Goal: Navigation & Orientation: Find specific page/section

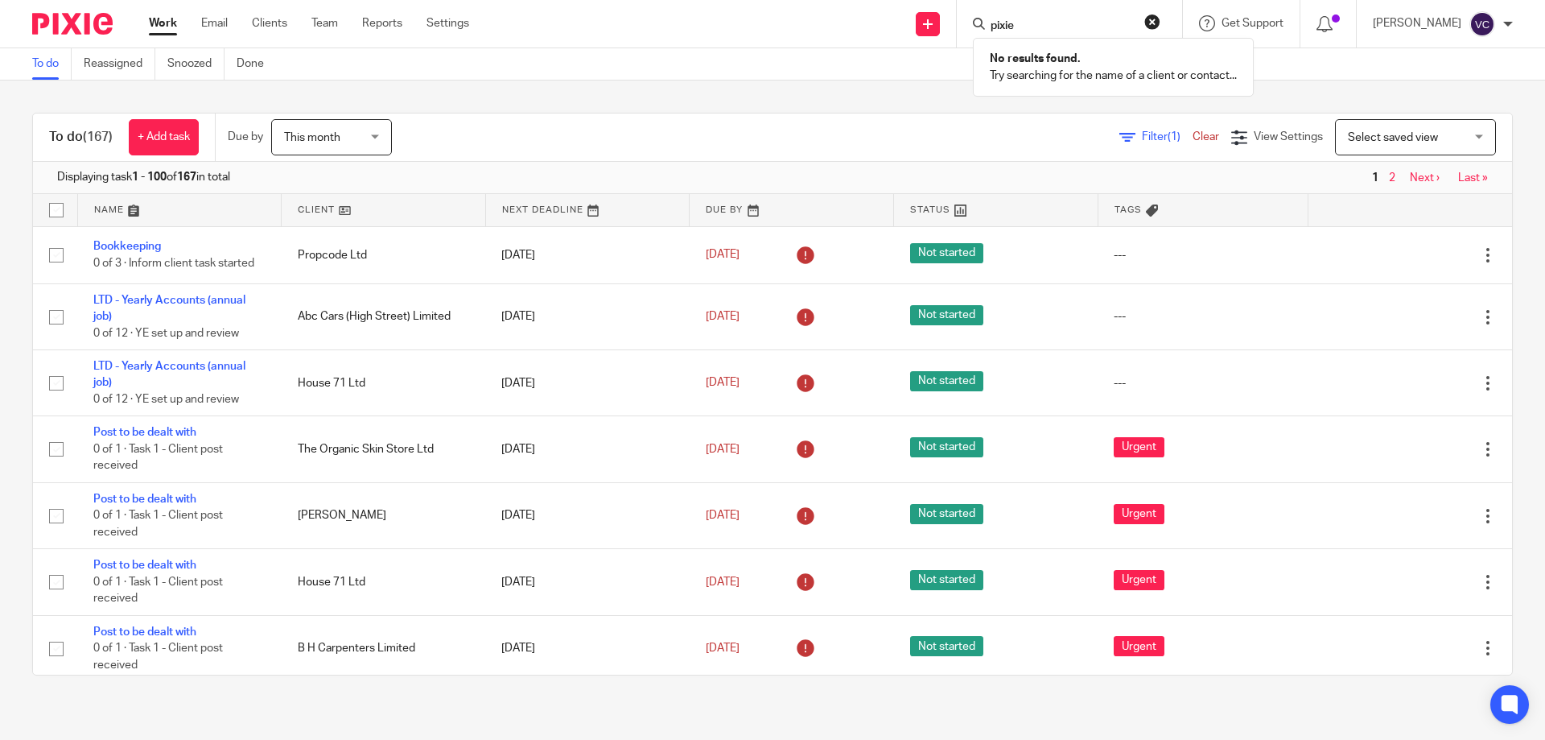
click at [1084, 20] on input "pixie" at bounding box center [1061, 26] width 145 height 14
type input "p"
type input "JES"
click at [1111, 80] on link at bounding box center [1122, 69] width 272 height 37
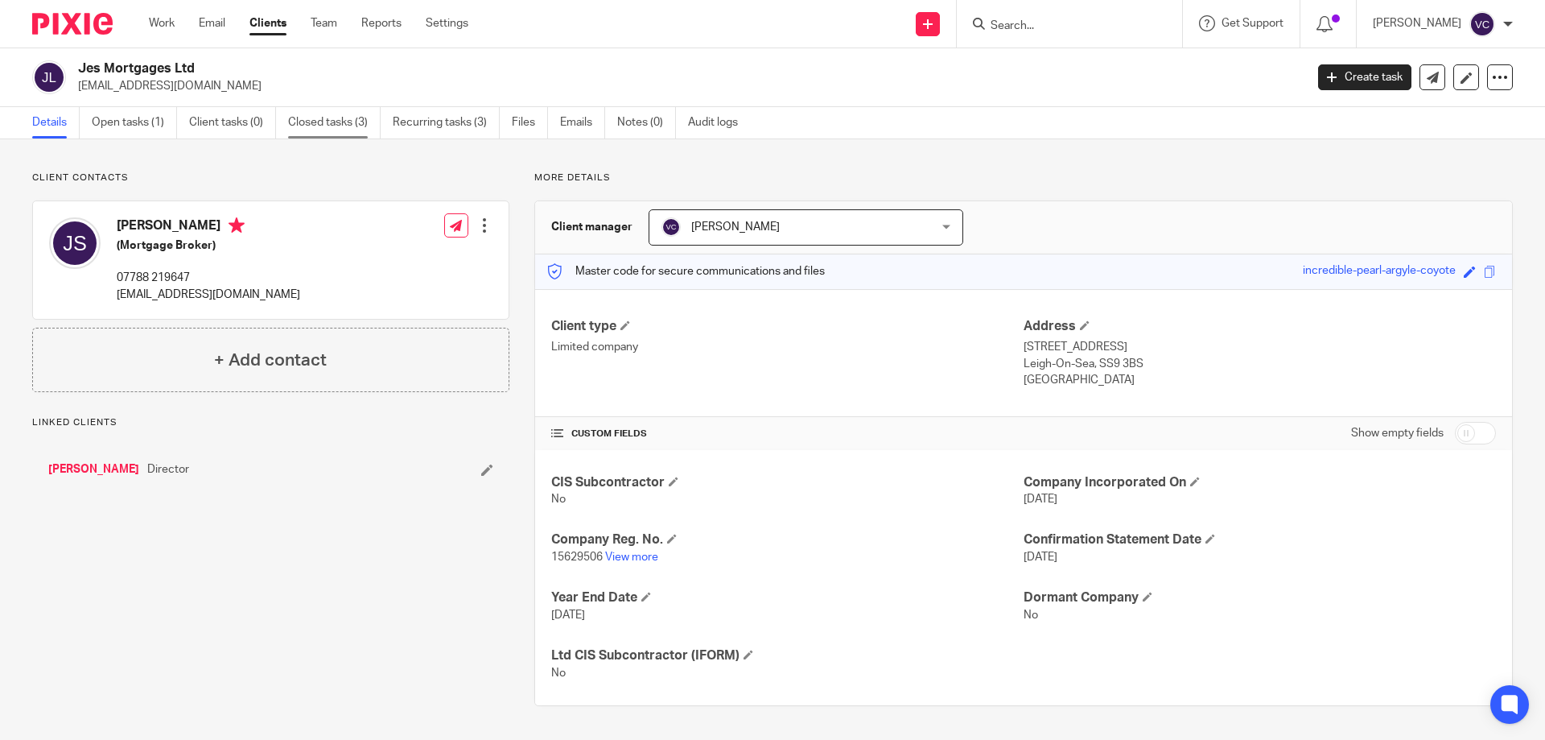
click at [350, 127] on link "Closed tasks (3)" at bounding box center [334, 122] width 93 height 31
click at [649, 120] on link "Notes (0)" at bounding box center [646, 122] width 59 height 31
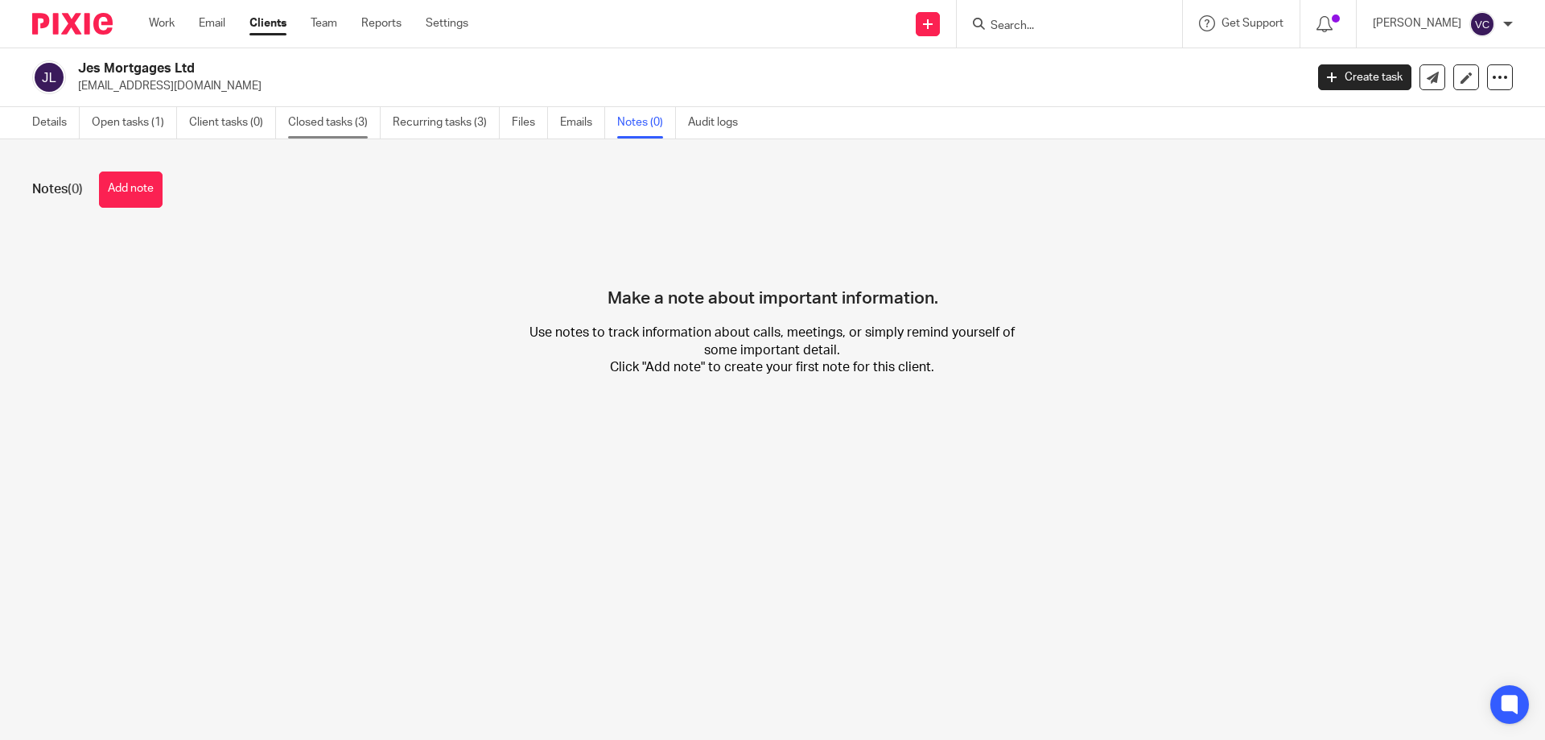
click at [315, 117] on link "Closed tasks (3)" at bounding box center [334, 122] width 93 height 31
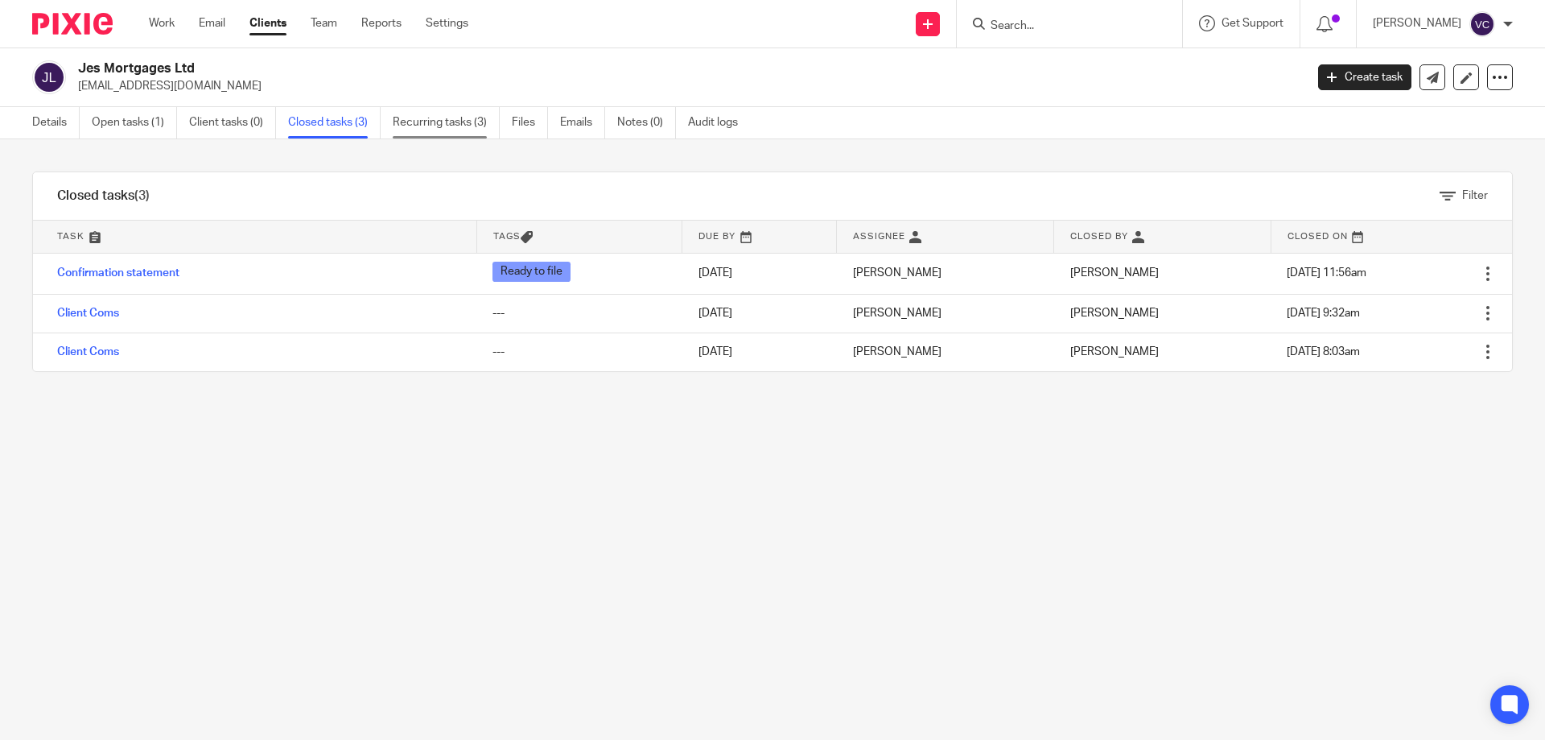
click at [475, 130] on link "Recurring tasks (3)" at bounding box center [446, 122] width 107 height 31
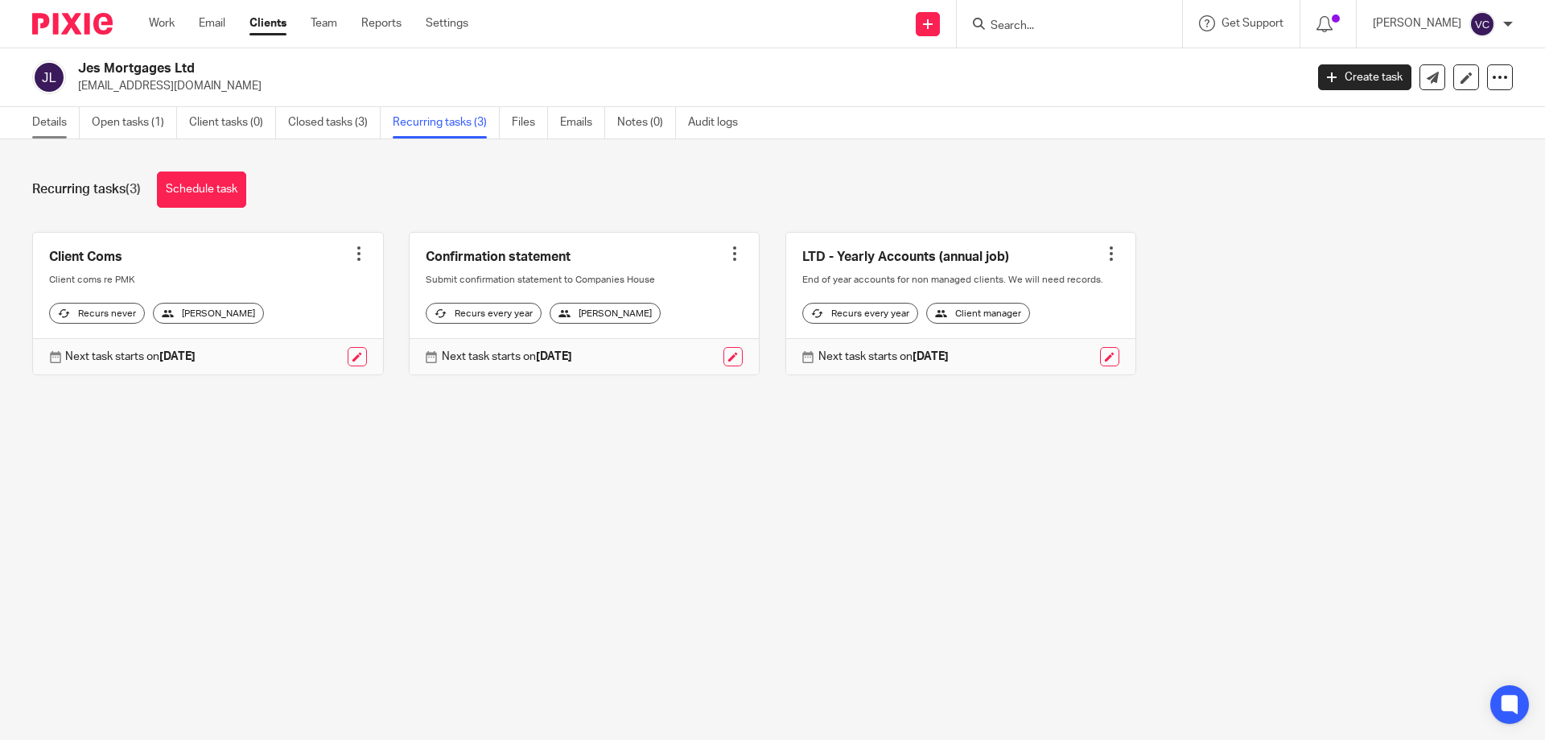
click at [64, 123] on link "Details" at bounding box center [55, 122] width 47 height 31
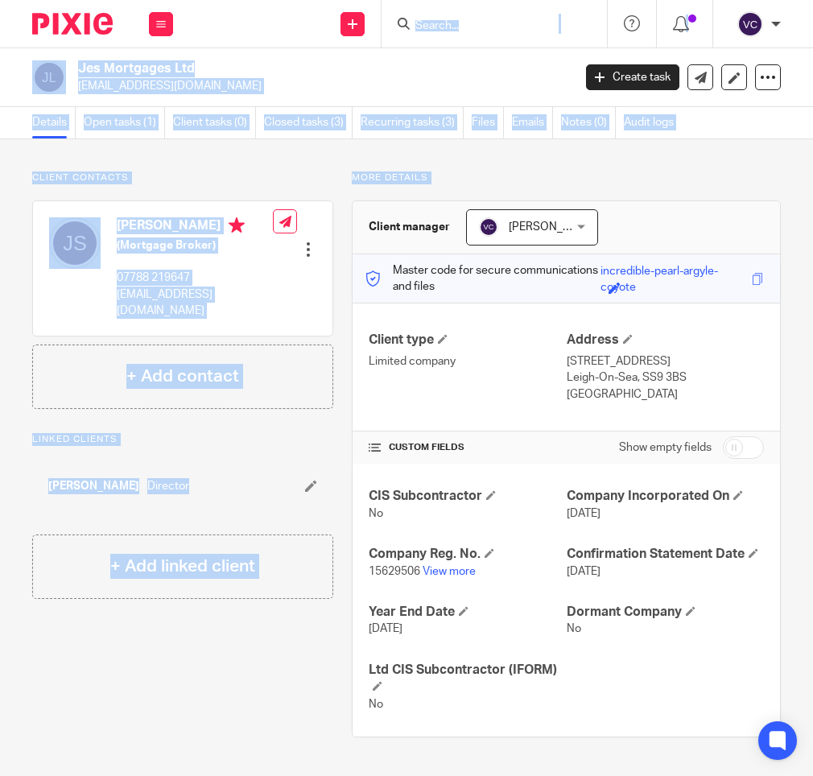
drag, startPoint x: 376, startPoint y: 31, endPoint x: 348, endPoint y: 228, distance: 199.2
click at [348, 228] on body "Work Email Clients Team Reports Settings Work Email Clients Team Reports Settin…" at bounding box center [406, 388] width 813 height 776
